Goal: Task Accomplishment & Management: Manage account settings

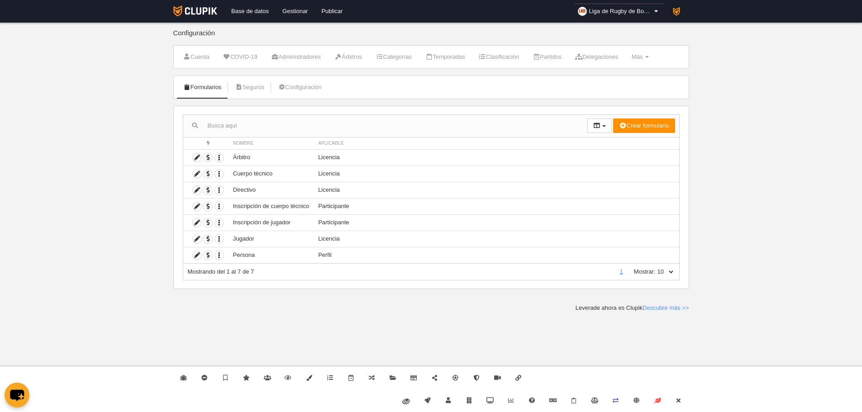
click at [654, 65] on li "Más Menú Campos Formularios Cargos Reglas de numeración Agenda" at bounding box center [639, 57] width 27 height 23
click at [654, 60] on link "Más Menú" at bounding box center [639, 57] width 27 height 14
click at [632, 94] on link "Formularios" at bounding box center [611, 93] width 84 height 14
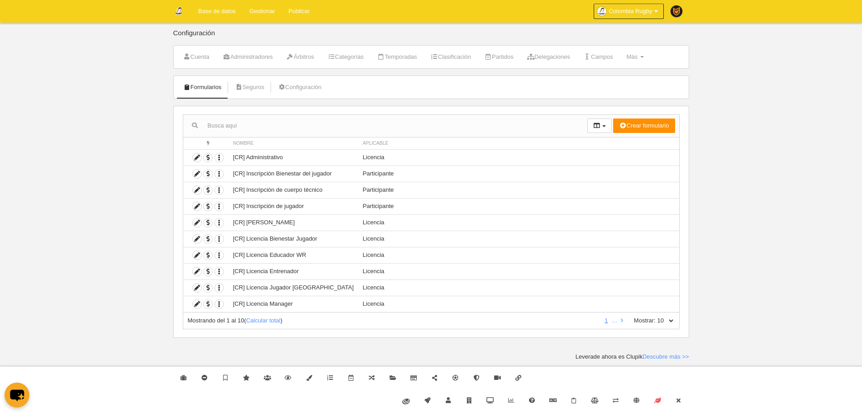
click at [671, 323] on select "10 25 50 100 500" at bounding box center [664, 321] width 19 height 8
select select "500"
click at [655, 317] on select "10 25 50 100 500" at bounding box center [664, 321] width 19 height 8
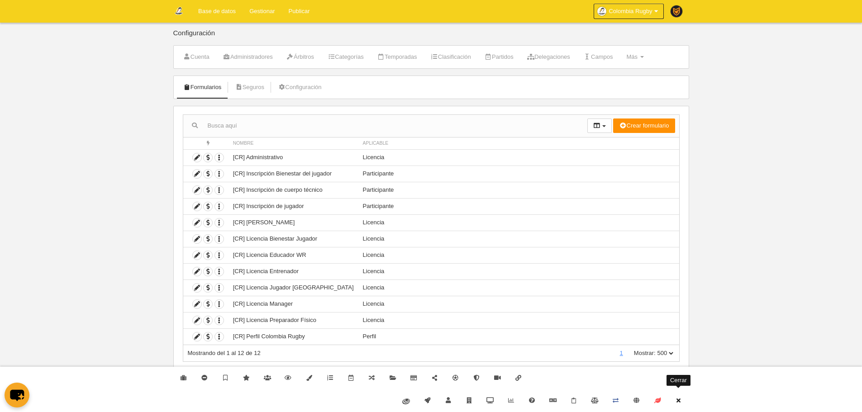
click at [685, 400] on link "Cerrar" at bounding box center [678, 400] width 21 height 23
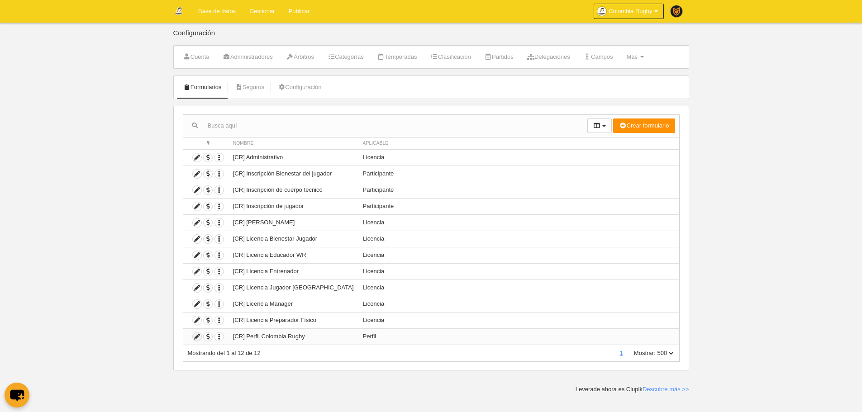
click at [195, 341] on icon at bounding box center [197, 336] width 9 height 9
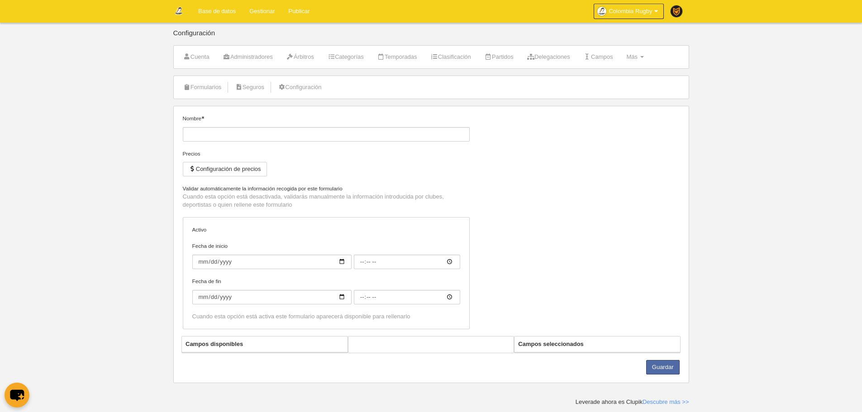
type input "[CR] Perfil Colombia Rugby"
checkbox input "true"
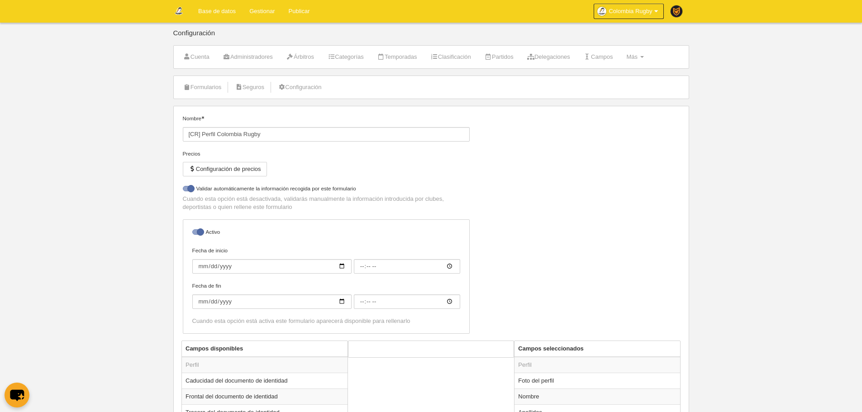
click at [221, 15] on link "Base de datos" at bounding box center [216, 11] width 51 height 23
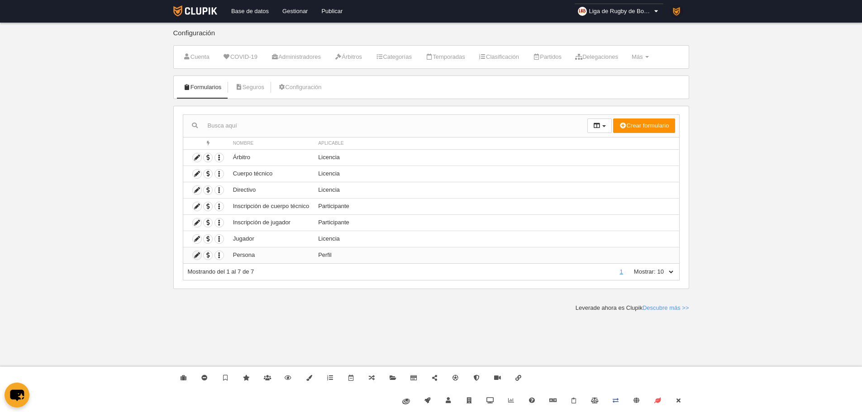
click at [195, 259] on icon at bounding box center [197, 255] width 9 height 9
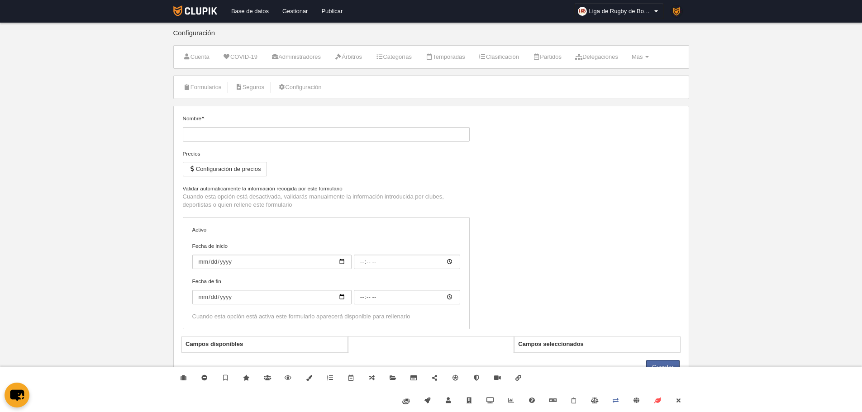
type input "Persona"
checkbox input "true"
type input "[DATE]"
type input "20:00"
type input "[DATE]"
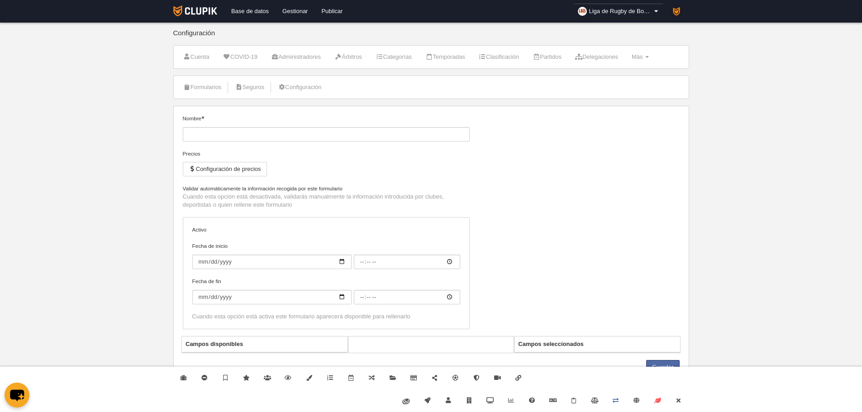
type input "04:00"
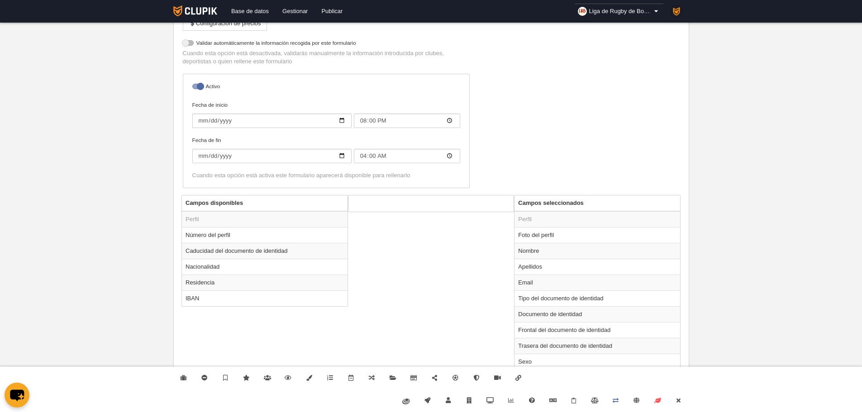
scroll to position [188, 0]
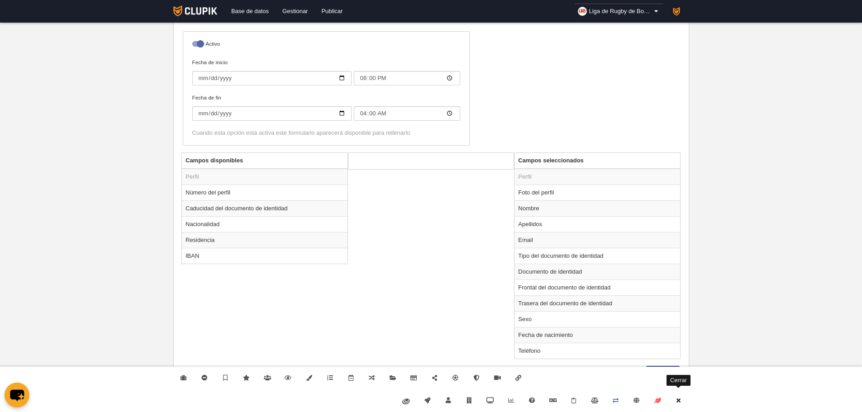
click at [680, 404] on link "Cerrar" at bounding box center [678, 400] width 21 height 23
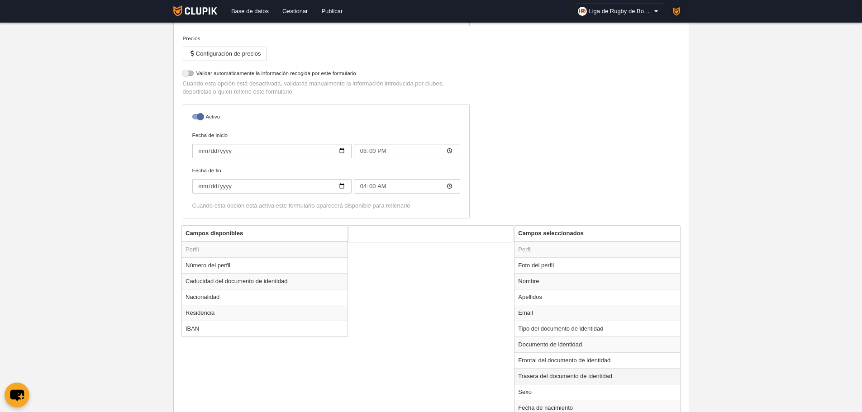
scroll to position [0, 0]
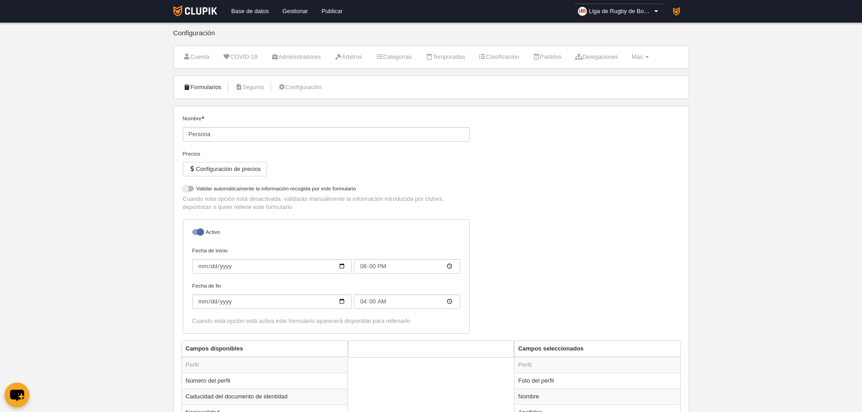
click at [214, 90] on link "Formularios" at bounding box center [202, 88] width 48 height 14
